Goal: Information Seeking & Learning: Learn about a topic

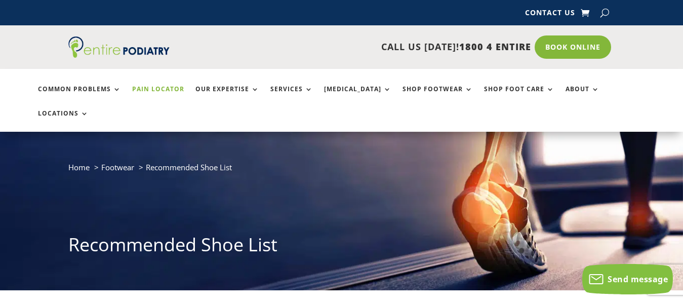
click at [155, 87] on link "Pain Locator" at bounding box center [158, 97] width 52 height 22
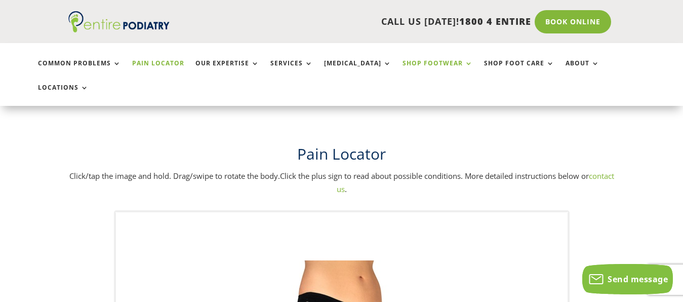
scroll to position [103, 0]
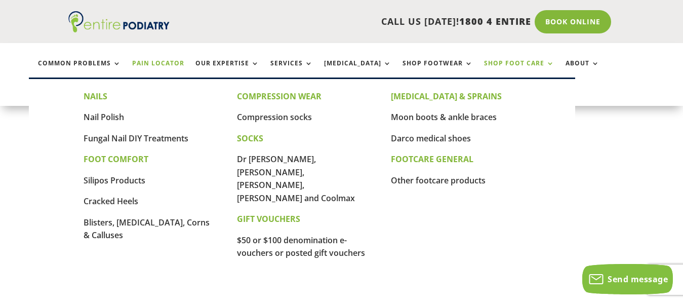
click at [484, 65] on link "Shop Foot Care" at bounding box center [519, 71] width 70 height 22
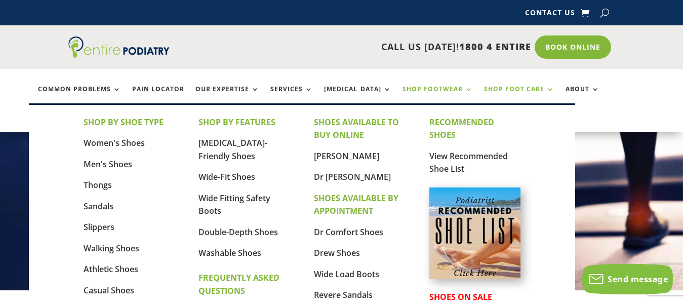
click at [403, 86] on link "Shop Footwear" at bounding box center [437, 97] width 70 height 22
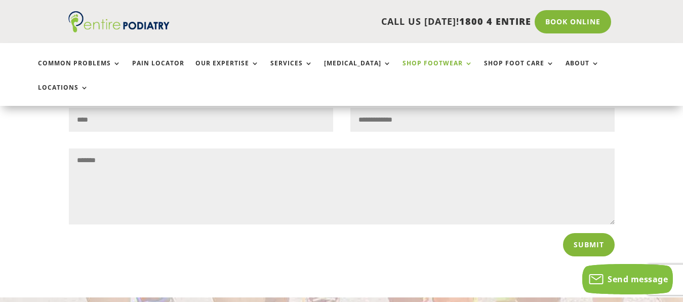
scroll to position [516, 0]
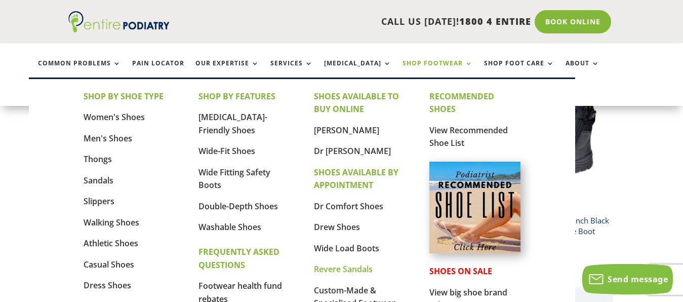
click at [343, 267] on link "Revere Sandals" at bounding box center [343, 268] width 59 height 11
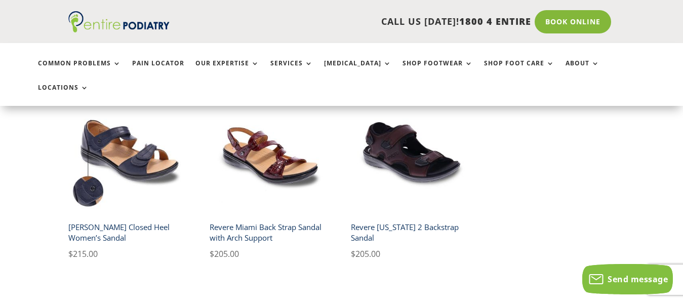
scroll to position [465, 0]
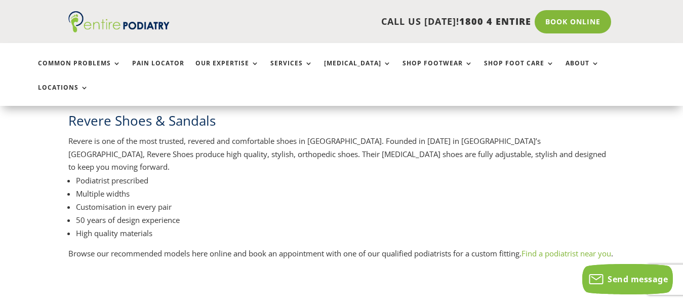
click at [570, 248] on link "Find a podiatrist near you" at bounding box center [566, 253] width 90 height 10
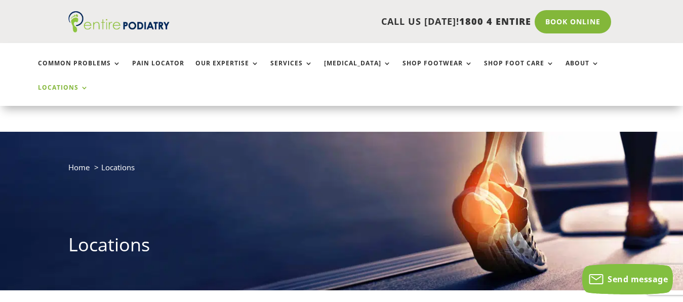
scroll to position [155, 0]
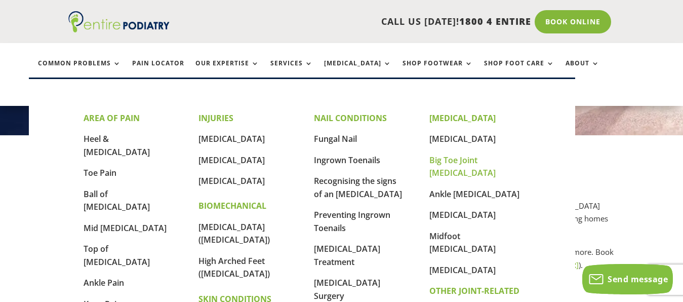
click at [483, 160] on link "Big Toe Joint [MEDICAL_DATA]" at bounding box center [462, 166] width 66 height 24
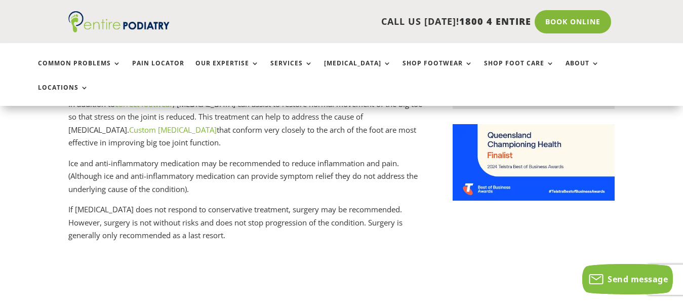
scroll to position [516, 0]
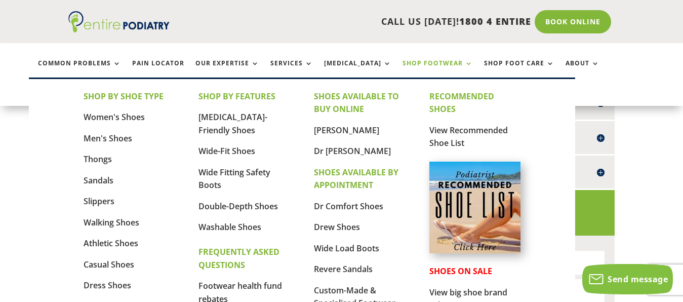
click at [444, 63] on link "Shop Footwear" at bounding box center [437, 71] width 70 height 22
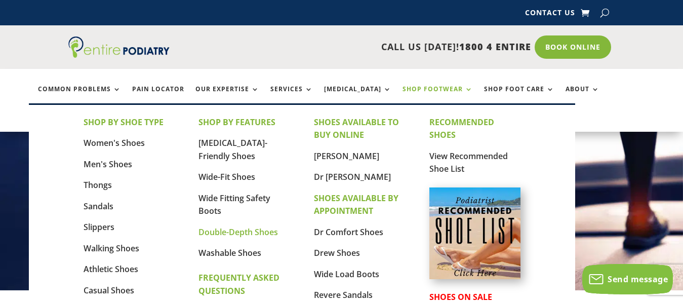
click at [253, 229] on link "Double-Depth Shoes" at bounding box center [237, 231] width 79 height 11
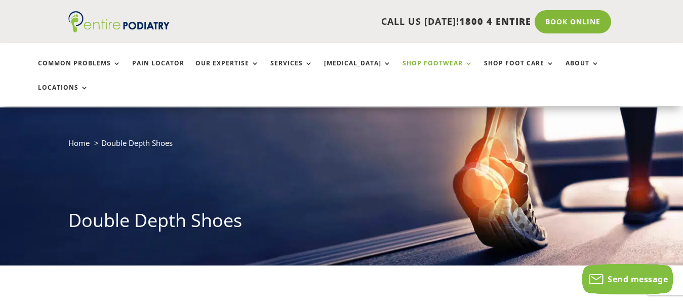
scroll to position [52, 0]
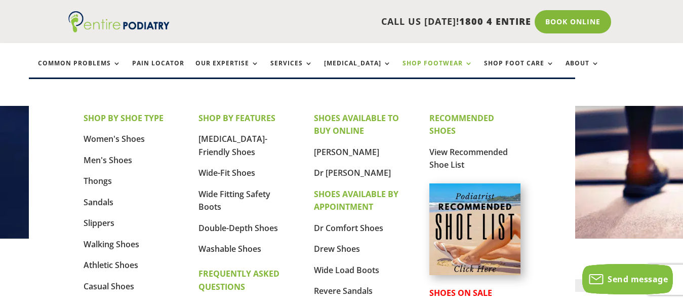
click at [407, 64] on link "Shop Footwear" at bounding box center [437, 71] width 70 height 22
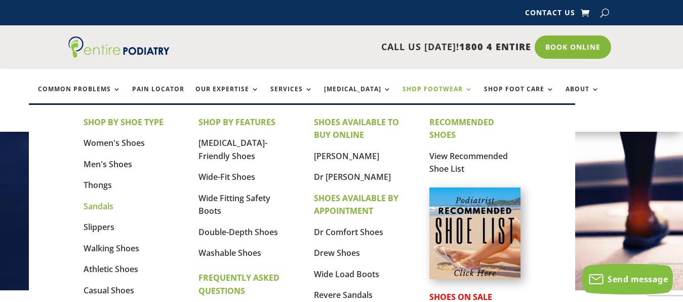
click at [89, 207] on link "Sandals" at bounding box center [99, 205] width 30 height 11
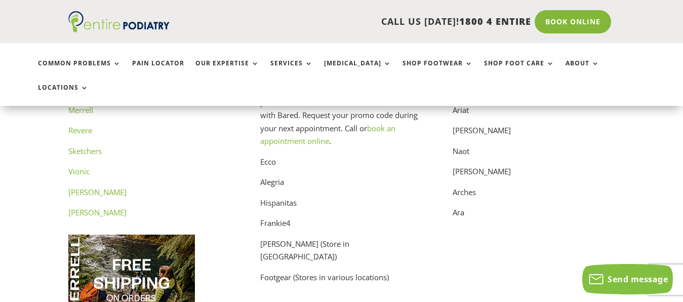
scroll to position [5111, 0]
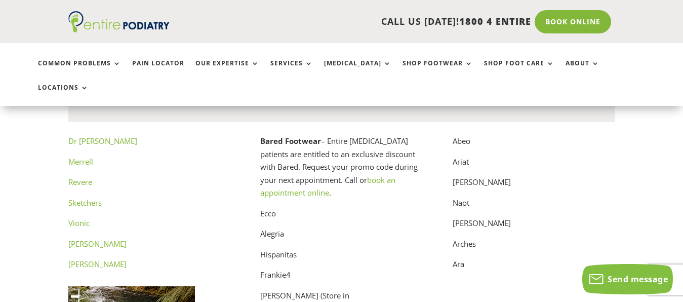
click at [83, 218] on link "Vionic" at bounding box center [78, 223] width 21 height 10
click at [80, 156] on link "Merrell" at bounding box center [80, 161] width 25 height 10
